Goal: Task Accomplishment & Management: Manage account settings

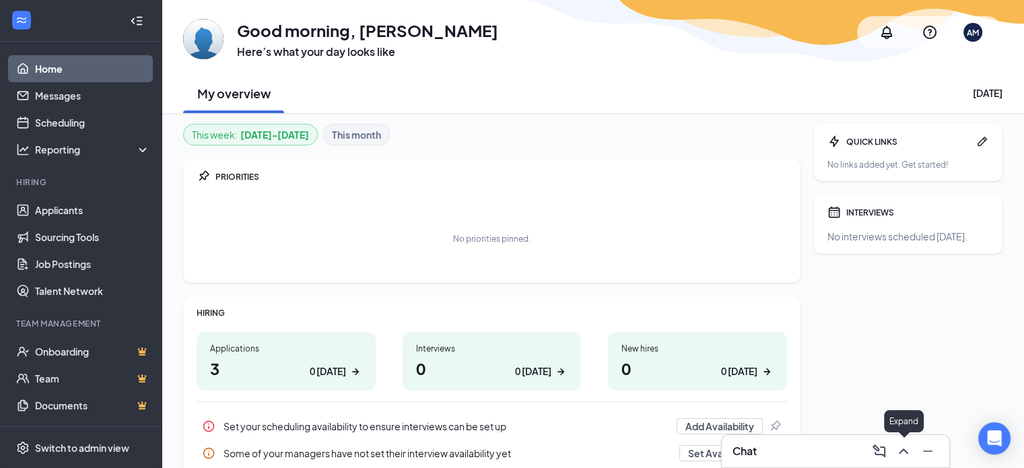
click at [901, 451] on icon "ChevronUp" at bounding box center [903, 450] width 9 height 5
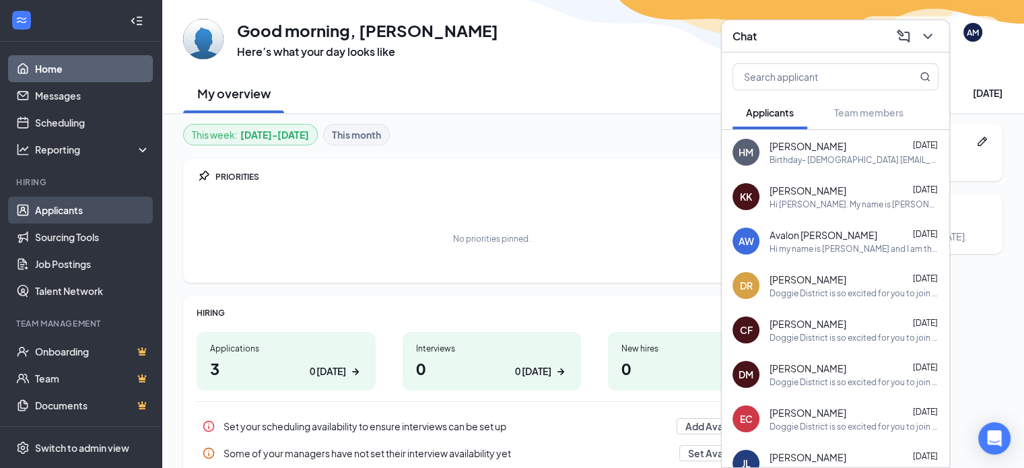
click at [67, 212] on link "Applicants" at bounding box center [92, 210] width 115 height 27
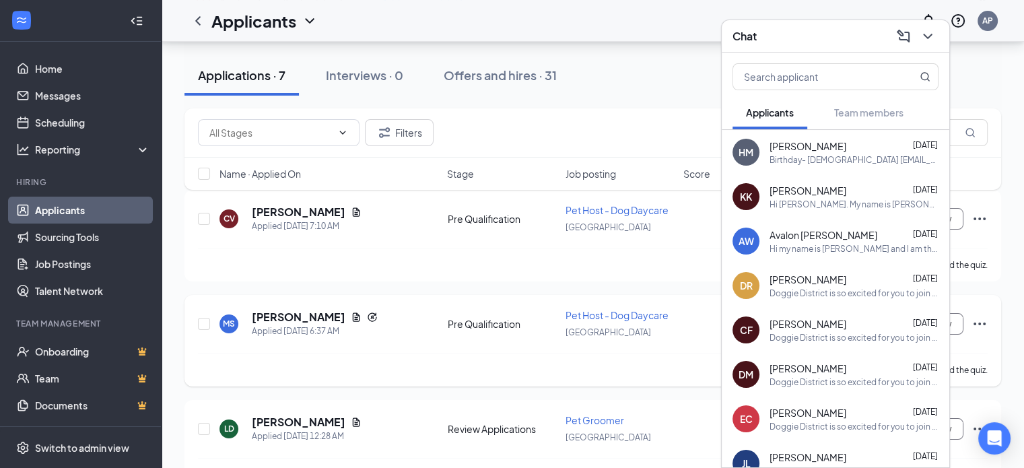
scroll to position [135, 0]
click at [928, 34] on icon "ChevronDown" at bounding box center [927, 36] width 16 height 16
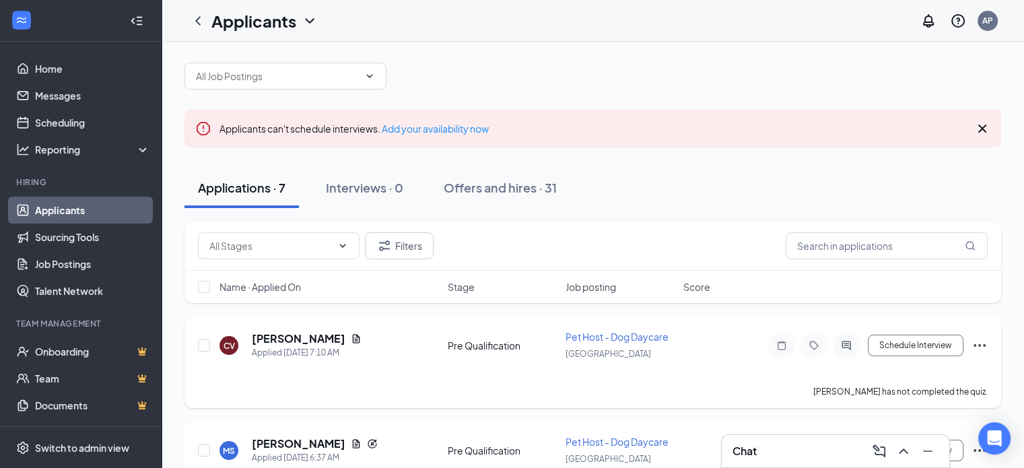
scroll to position [0, 0]
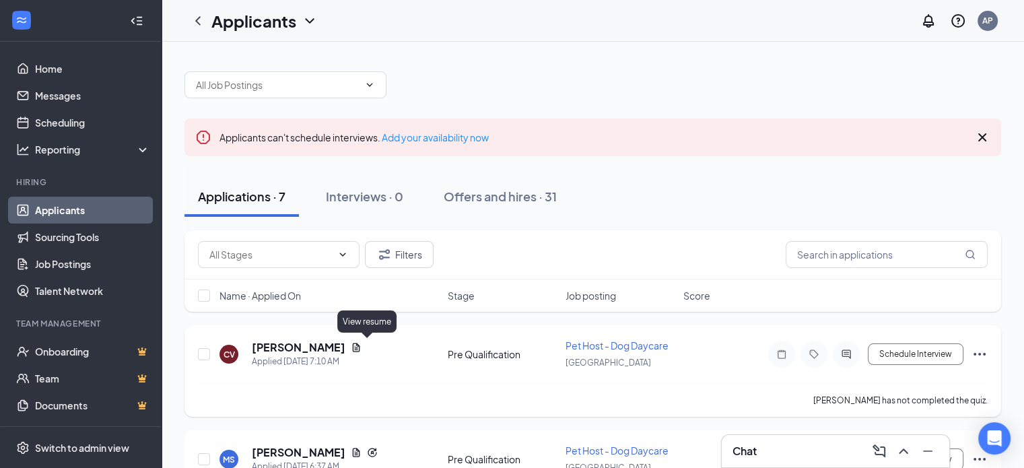
click at [361, 342] on icon "Document" at bounding box center [356, 347] width 11 height 11
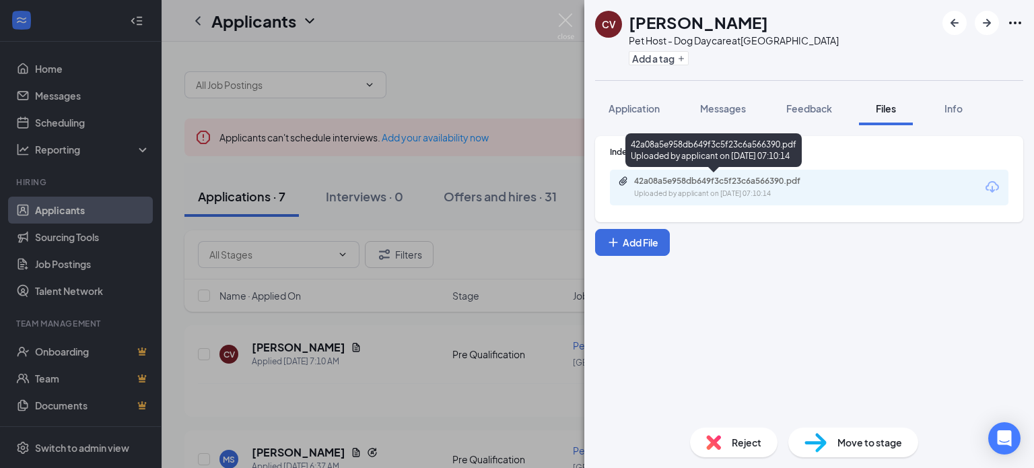
click at [712, 183] on div "42a08a5e958db649f3c5f23c6a566390.pdf" at bounding box center [728, 181] width 188 height 11
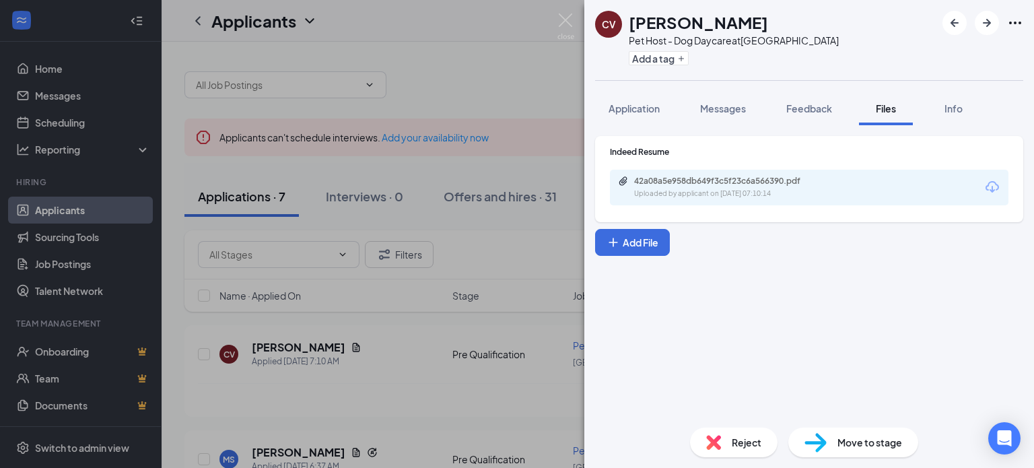
click at [485, 400] on div "CV [PERSON_NAME] Pet Host - Dog Daycare at [GEOGRAPHIC_DATA] Add a tag Applicat…" at bounding box center [517, 234] width 1034 height 468
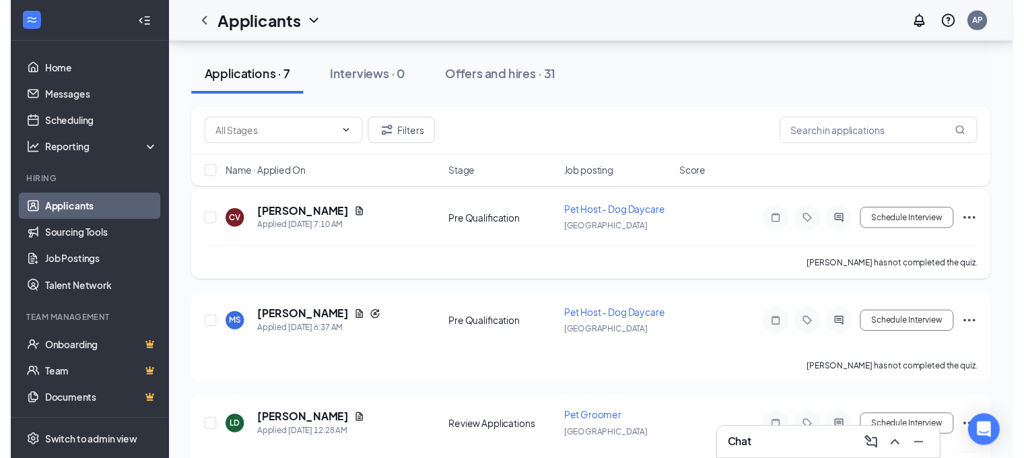
scroll to position [135, 0]
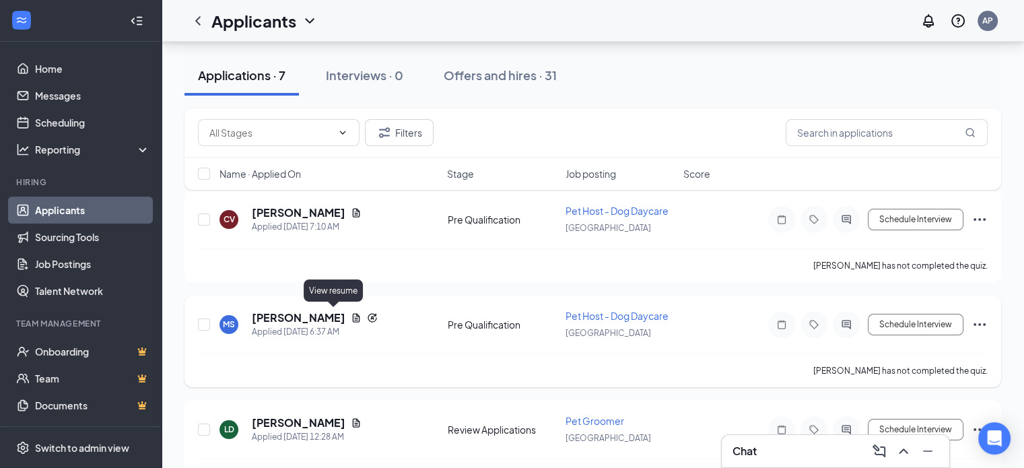
click at [353, 315] on icon "Document" at bounding box center [356, 317] width 7 height 9
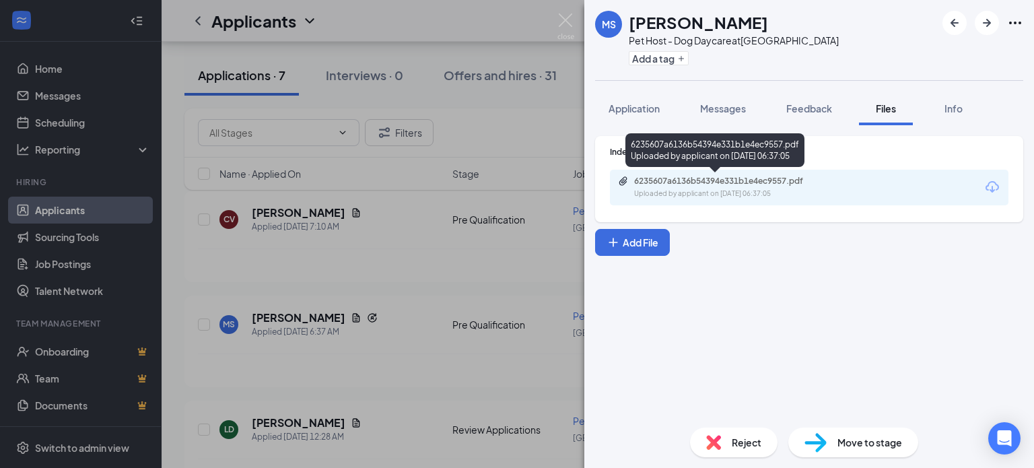
click at [748, 188] on div "Uploaded by applicant on [DATE] 06:37:05" at bounding box center [735, 193] width 202 height 11
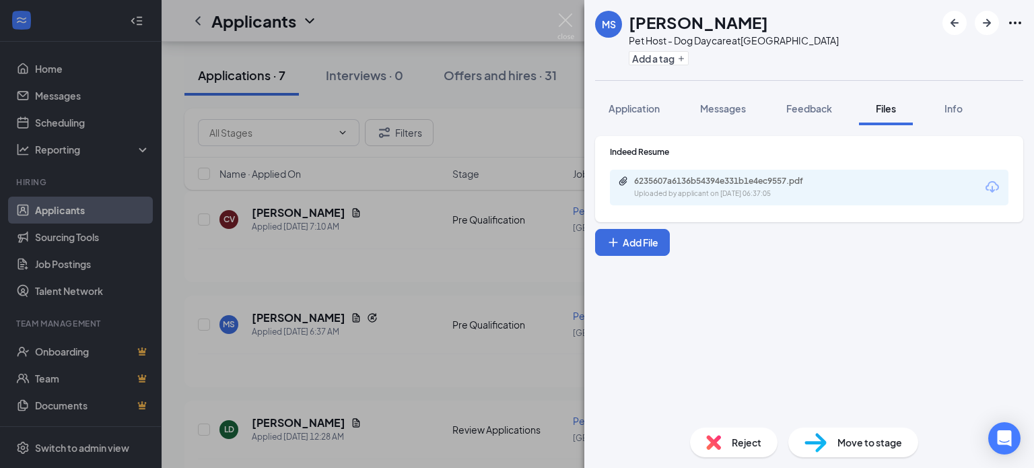
click at [390, 361] on div "[PERSON_NAME] Pet Host - Dog Daycare at [GEOGRAPHIC_DATA] Add a tag Application…" at bounding box center [517, 234] width 1034 height 468
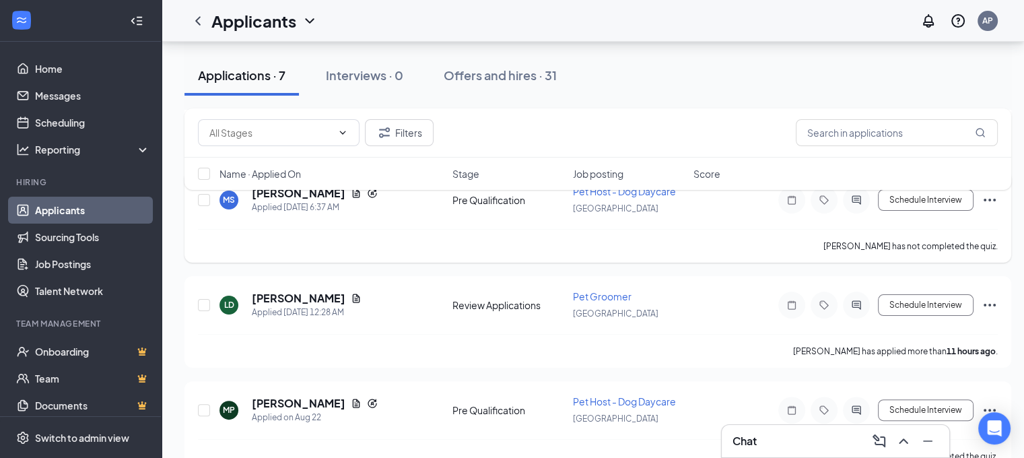
scroll to position [269, 0]
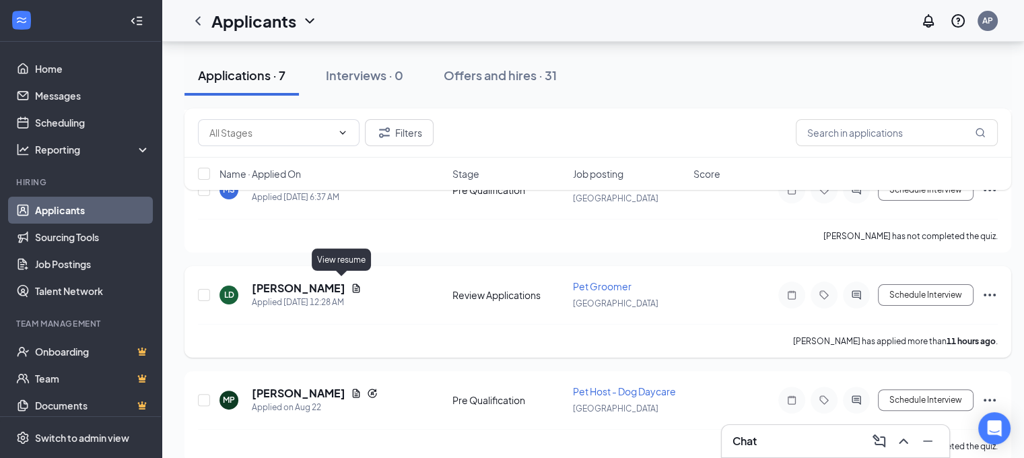
click at [351, 285] on icon "Document" at bounding box center [356, 288] width 11 height 11
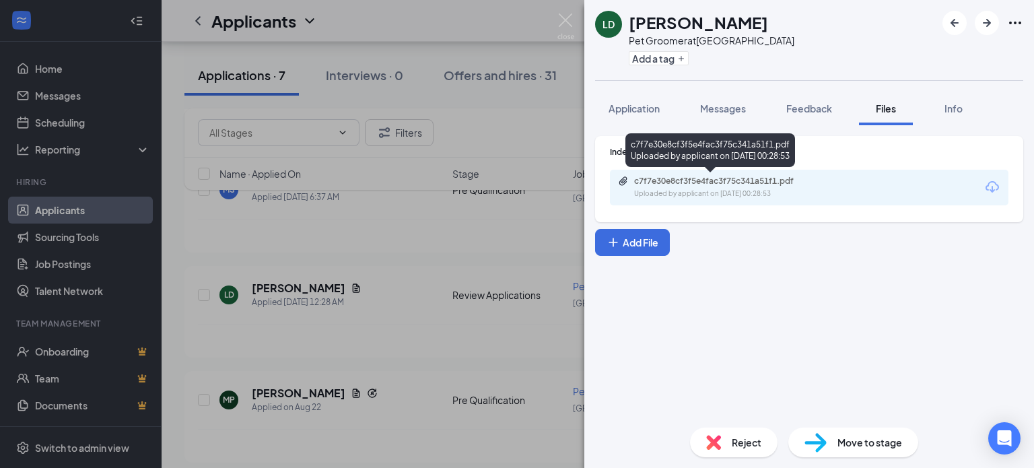
click at [717, 193] on div "Uploaded by applicant on [DATE] 00:28:53" at bounding box center [735, 193] width 202 height 11
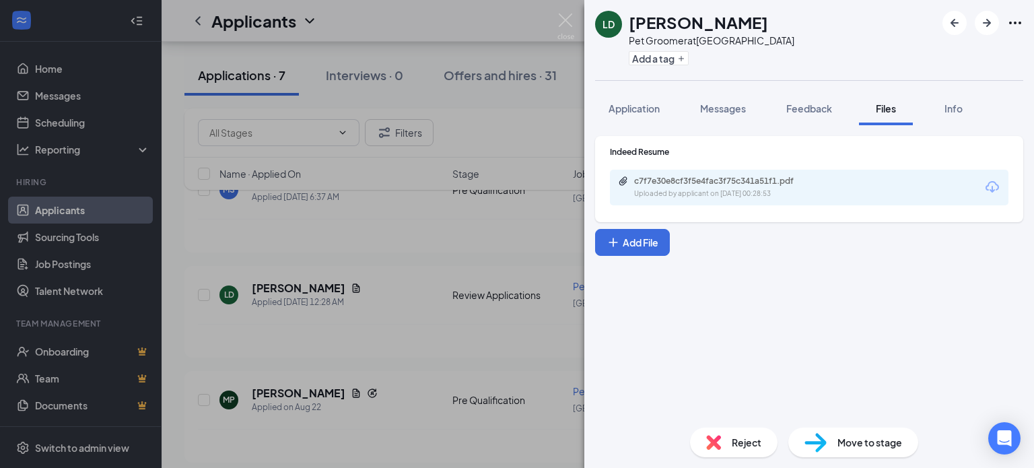
click at [454, 330] on div "[PERSON_NAME] Pet Groomer at [GEOGRAPHIC_DATA] Add a tag Application Messages F…" at bounding box center [517, 234] width 1034 height 468
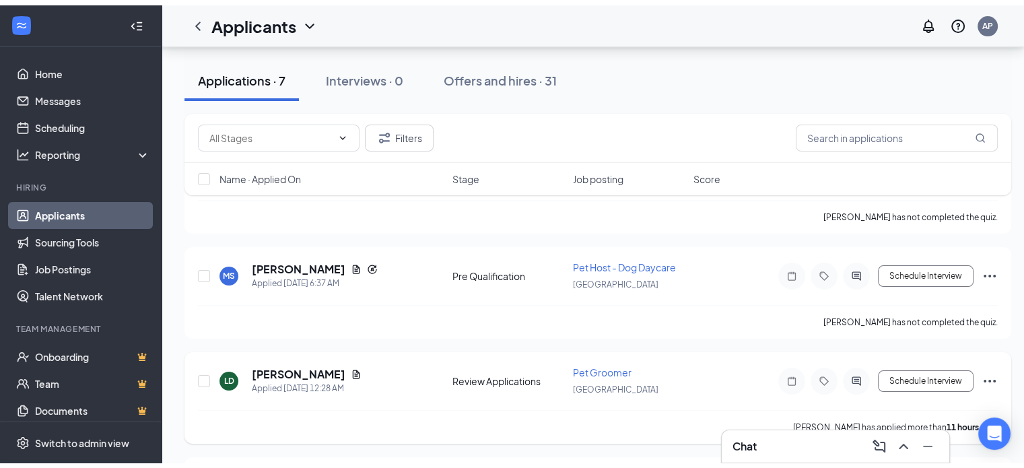
scroll to position [56, 0]
